Goal: Transaction & Acquisition: Purchase product/service

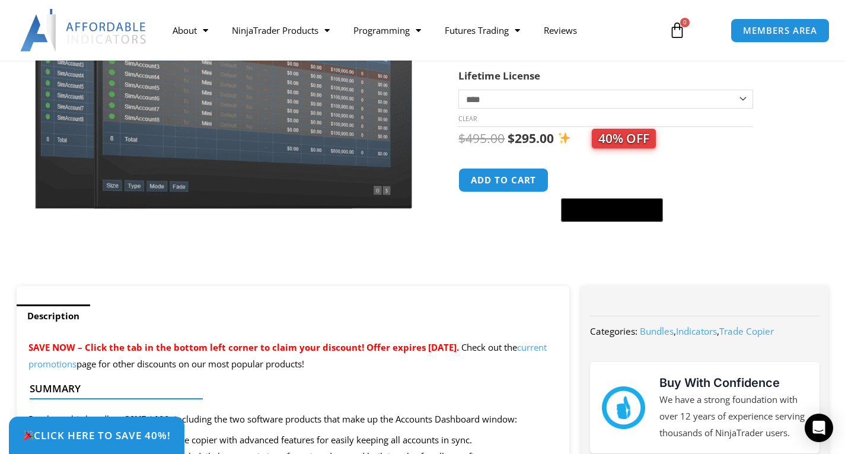
scroll to position [221, 0]
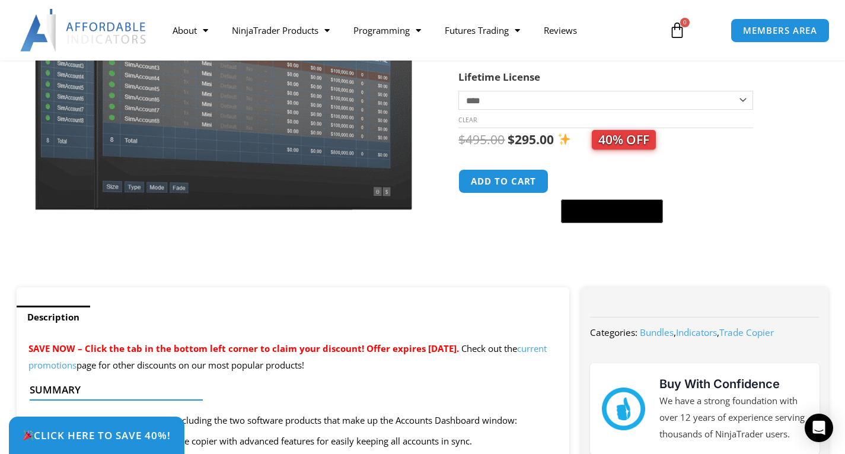
click at [109, 368] on link "current promotions" at bounding box center [287, 356] width 518 height 28
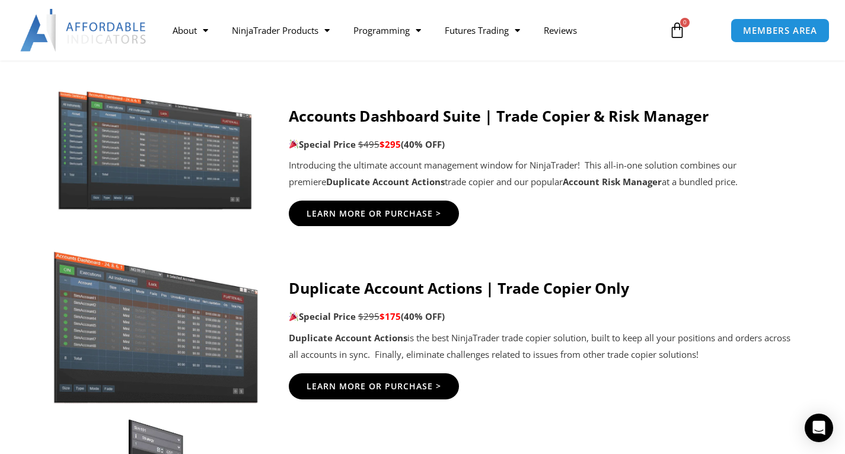
scroll to position [642, 0]
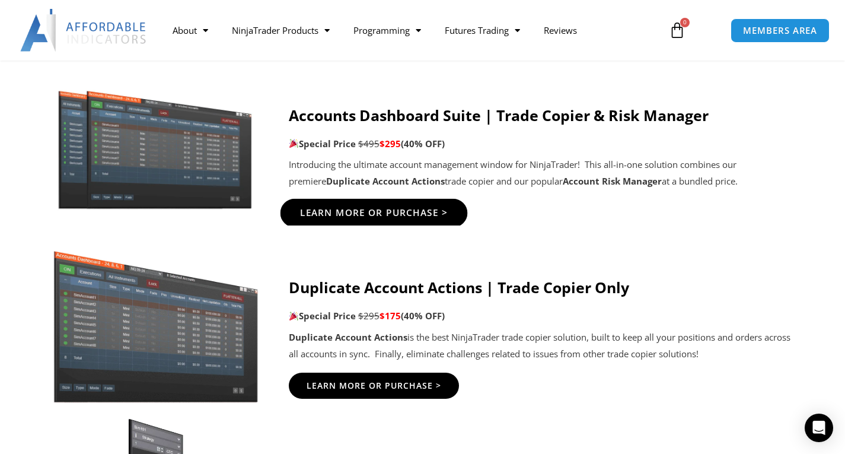
click at [407, 216] on span "Learn More Or Purchase >" at bounding box center [374, 213] width 148 height 9
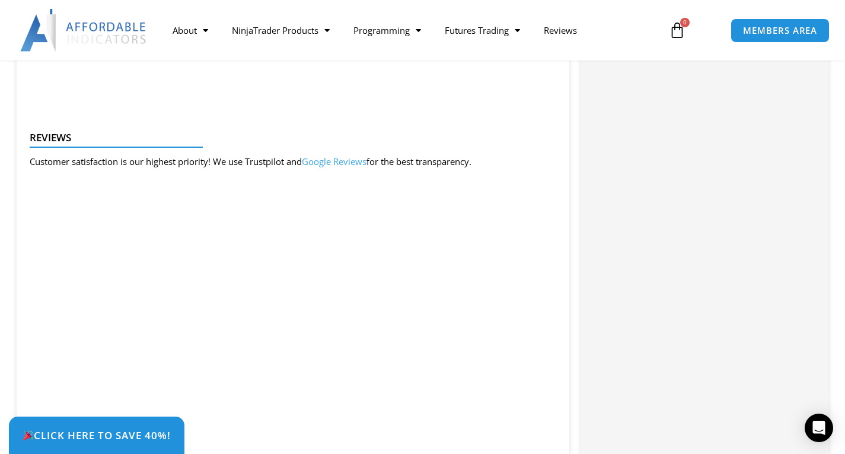
scroll to position [1544, 0]
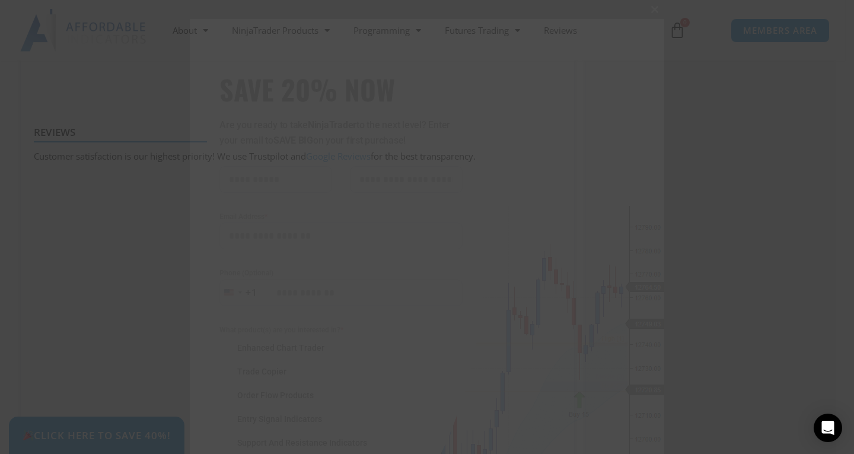
click at [650, 4] on button "Close this module" at bounding box center [654, 9] width 19 height 19
